Goal: Contribute content

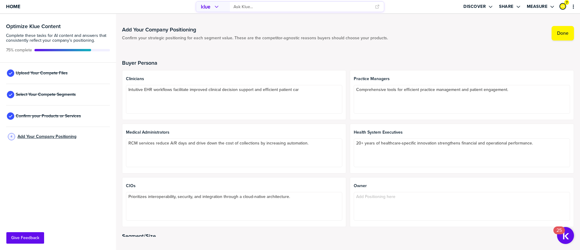
click at [63, 137] on span "Add Your Company Positioning" at bounding box center [47, 136] width 59 height 5
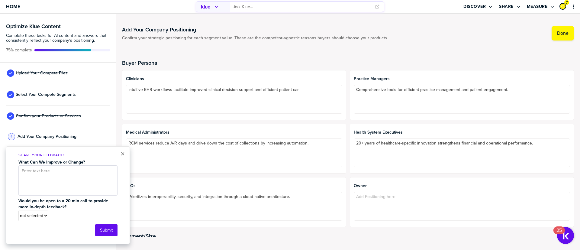
click at [119, 153] on div "× Share Your Feedback! What Can We Improve or Change? Would you be open to a 20…" at bounding box center [68, 195] width 124 height 98
click at [121, 153] on button "×" at bounding box center [123, 153] width 4 height 7
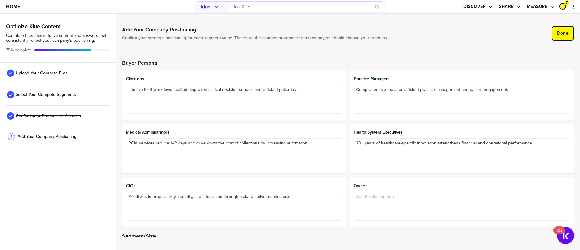
click at [561, 32] on label "Done" at bounding box center [562, 33] width 11 height 6
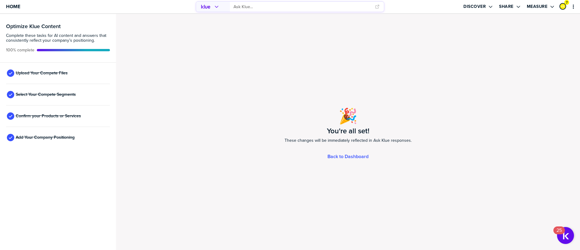
click at [358, 152] on div "🎉 You're all set! These changes will be immediately reflected in Ask Klue respo…" at bounding box center [348, 132] width 464 height 236
click at [362, 155] on link "Back to Dashboard" at bounding box center [348, 156] width 41 height 5
